Goal: Task Accomplishment & Management: Use online tool/utility

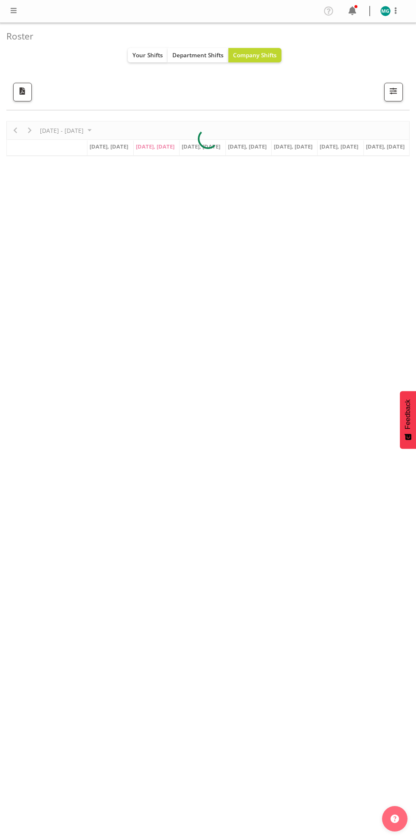
click at [355, 10] on span at bounding box center [353, 11] width 14 height 14
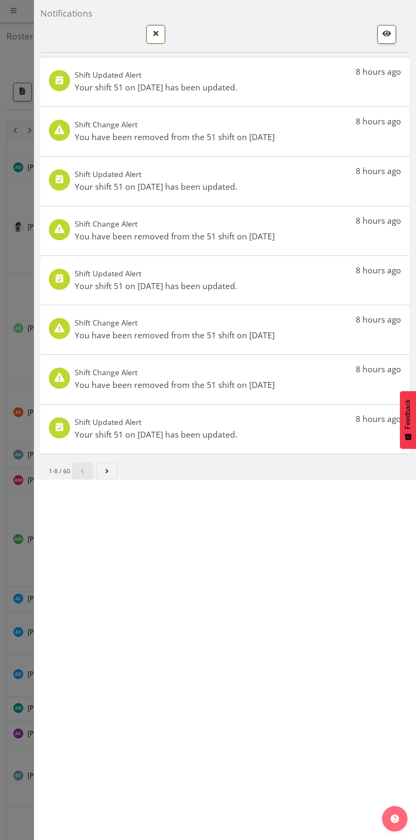
click at [163, 34] on button "button" at bounding box center [155, 34] width 19 height 19
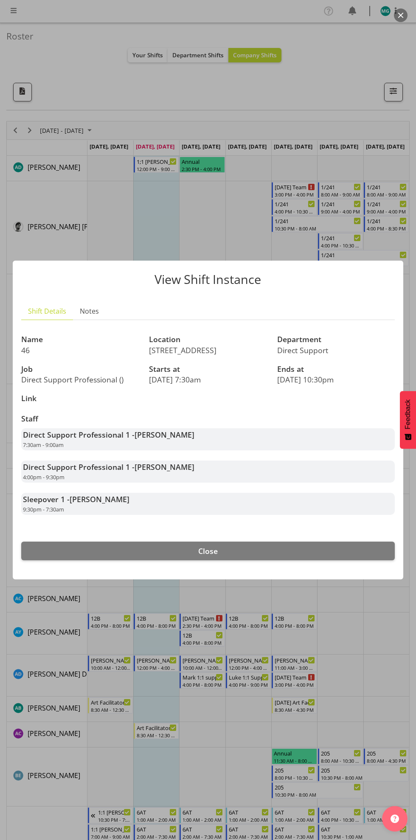
click at [386, 636] on div at bounding box center [208, 420] width 416 height 840
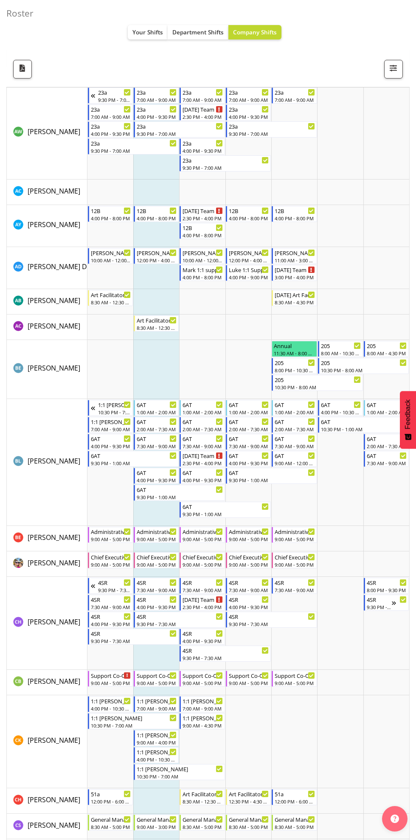
scroll to position [413, 0]
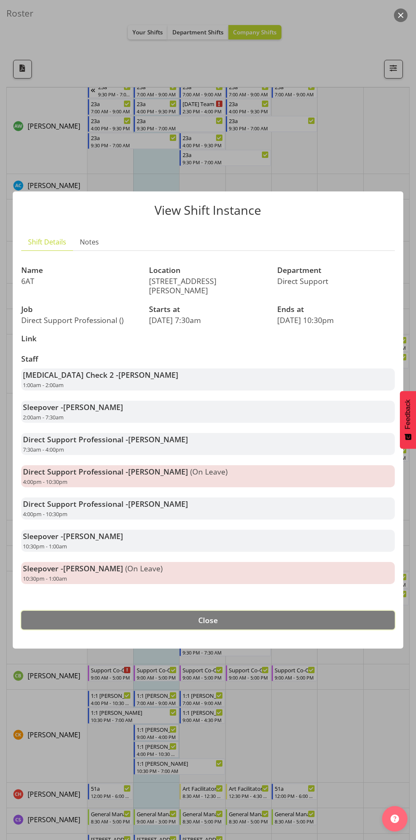
click at [300, 611] on button "Close" at bounding box center [208, 620] width 374 height 19
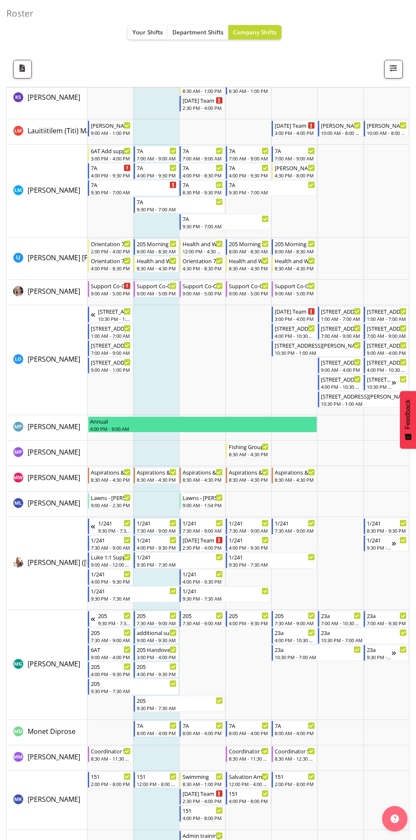
scroll to position [2668, 0]
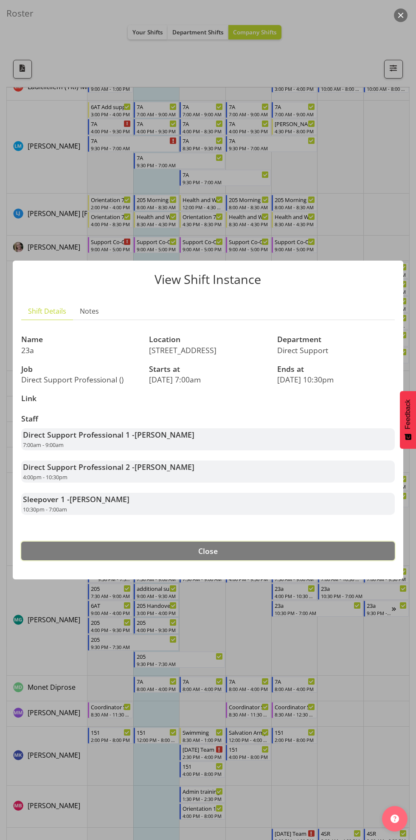
click at [353, 545] on button "Close" at bounding box center [208, 551] width 374 height 19
click at [336, 547] on button "Close" at bounding box center [208, 551] width 374 height 19
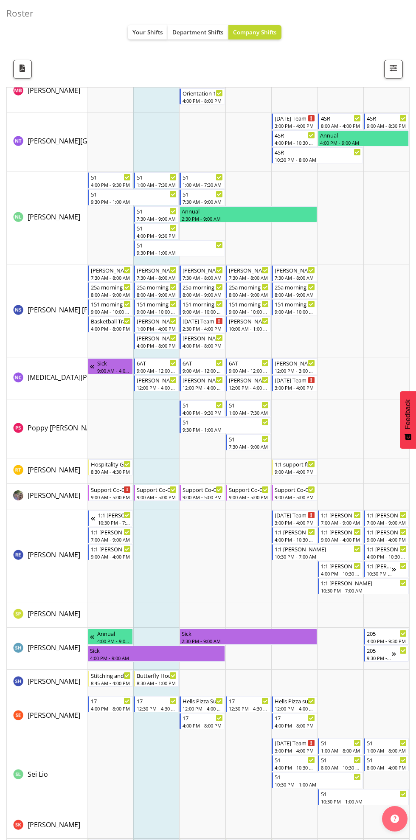
scroll to position [3389, 0]
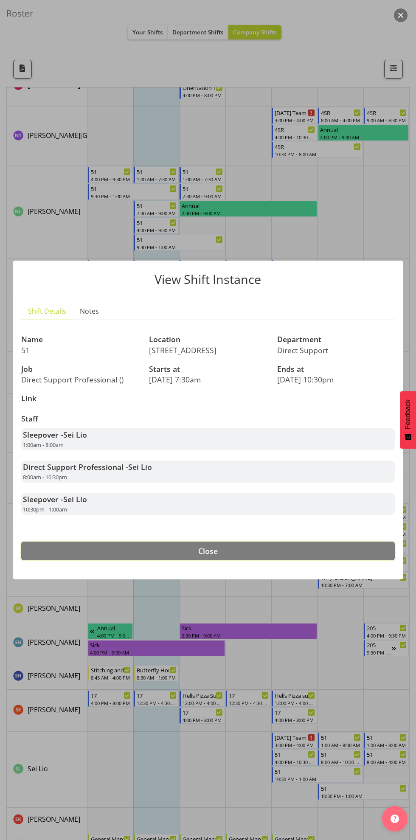
click at [330, 557] on button "Close" at bounding box center [208, 551] width 374 height 19
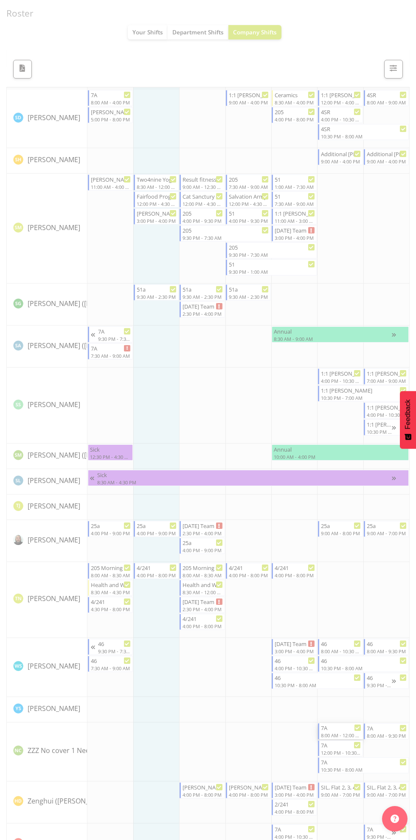
scroll to position [3985, 0]
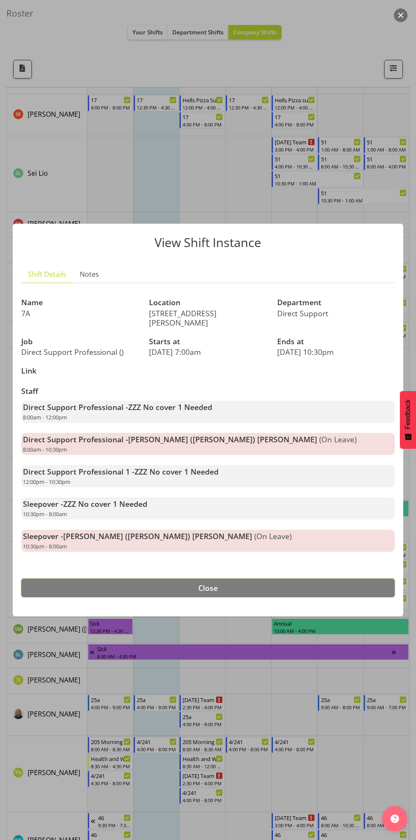
click at [332, 589] on button "Close" at bounding box center [208, 588] width 374 height 19
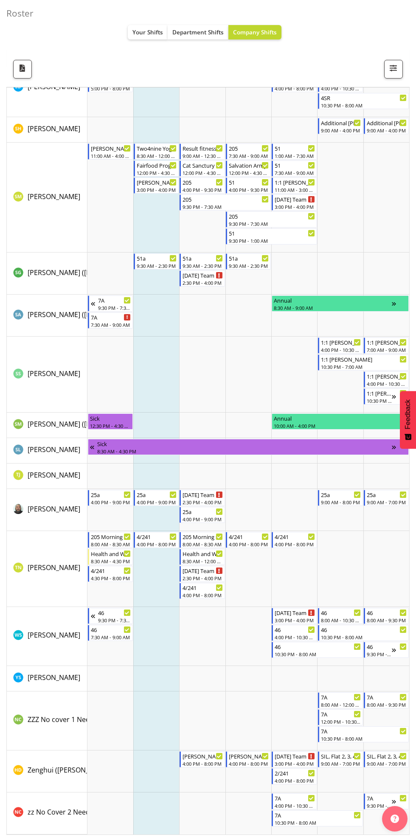
scroll to position [4191, 0]
